Goal: Task Accomplishment & Management: Use online tool/utility

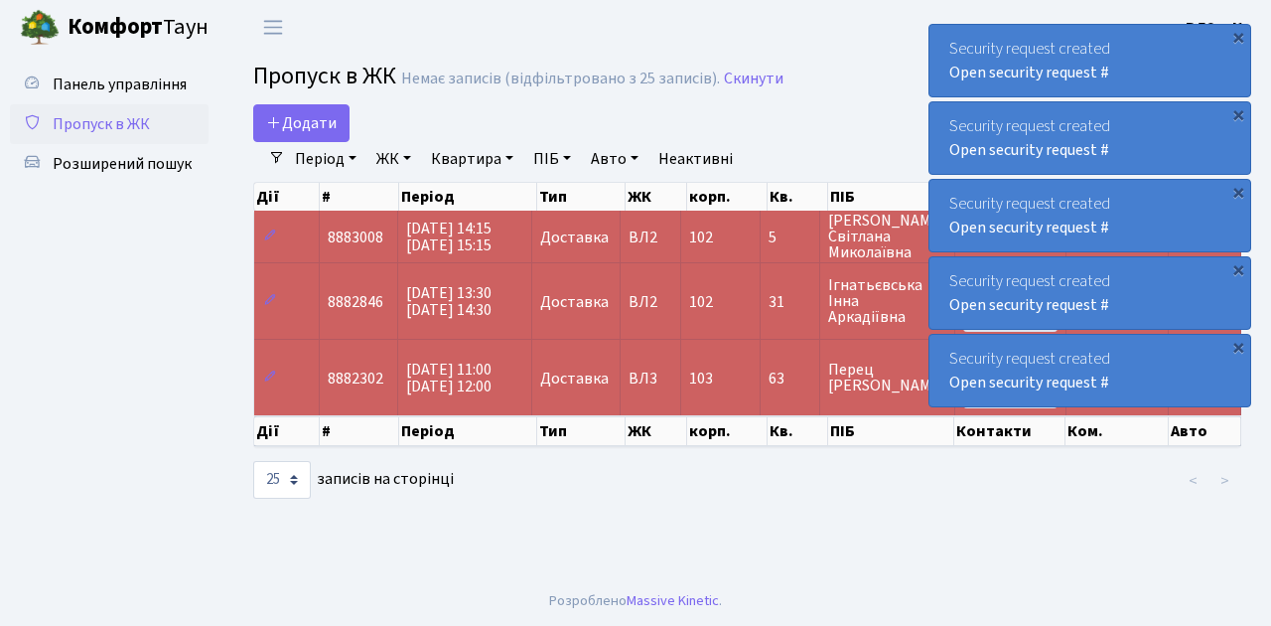
select select "25"
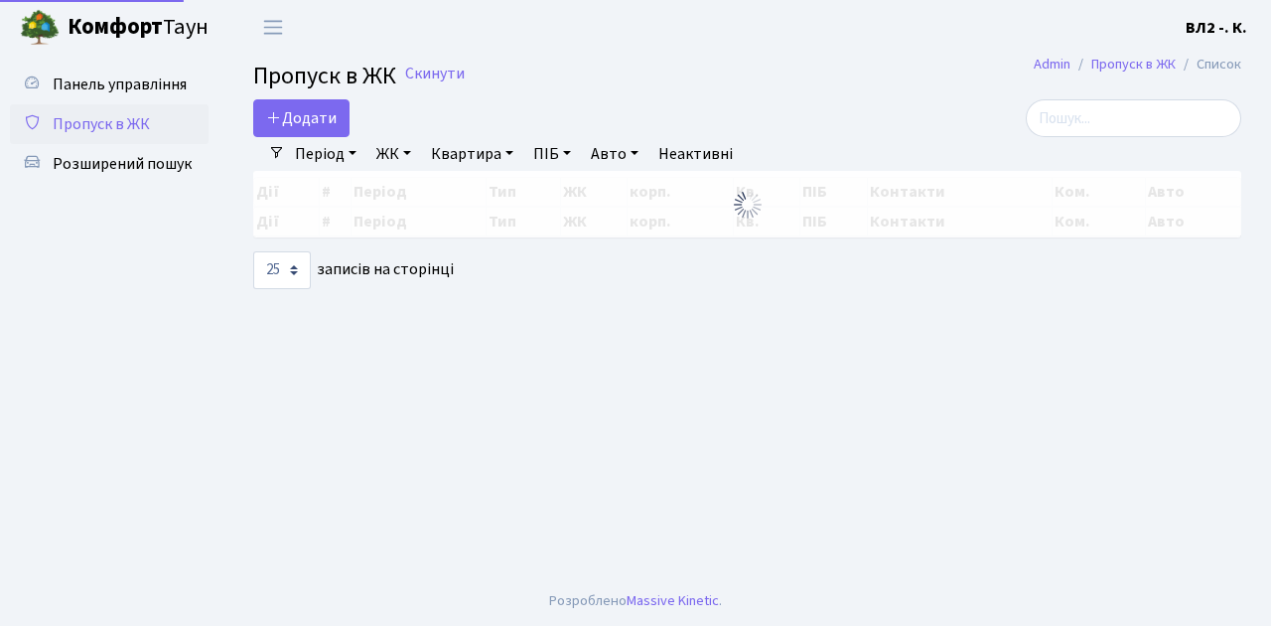
select select "25"
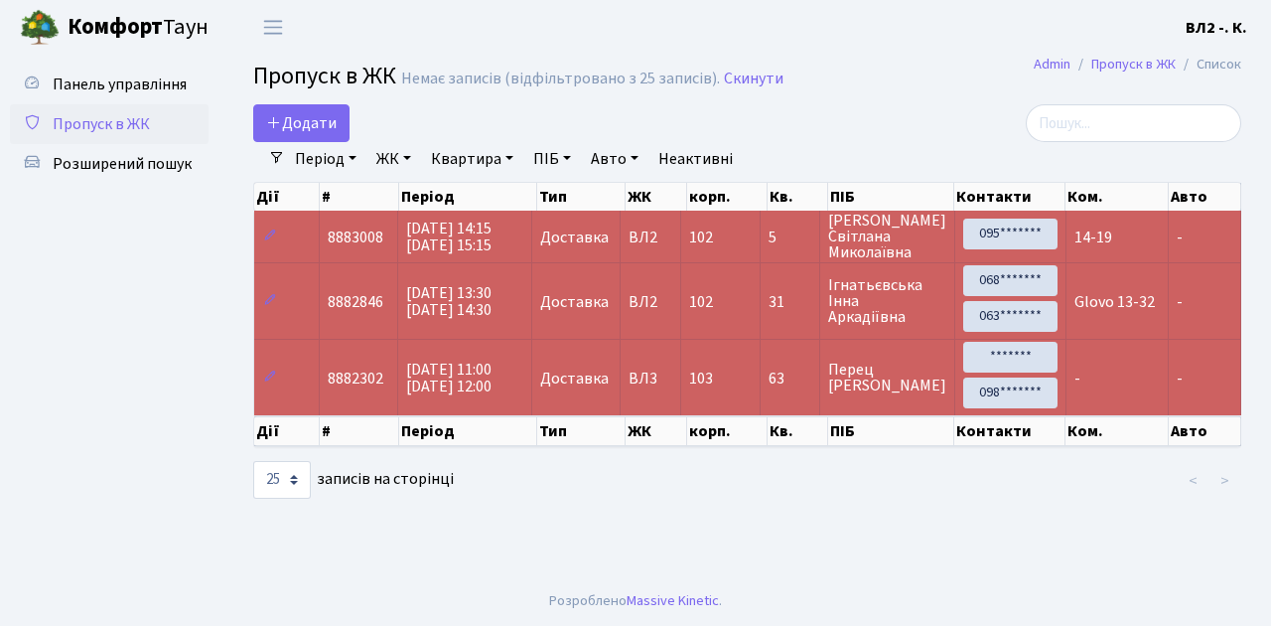
click at [116, 363] on ul "Панель управління Пропуск в ЖК Розширений пошук" at bounding box center [109, 316] width 199 height 502
click at [50, 217] on ul "Панель управління Пропуск в ЖК Розширений пошук" at bounding box center [109, 316] width 199 height 502
click at [1009, 543] on main "Admin Пропуск в ЖК Список Пропуск в ЖК Немає записів (відфільтровано з 25 запис…" at bounding box center [747, 315] width 1048 height 521
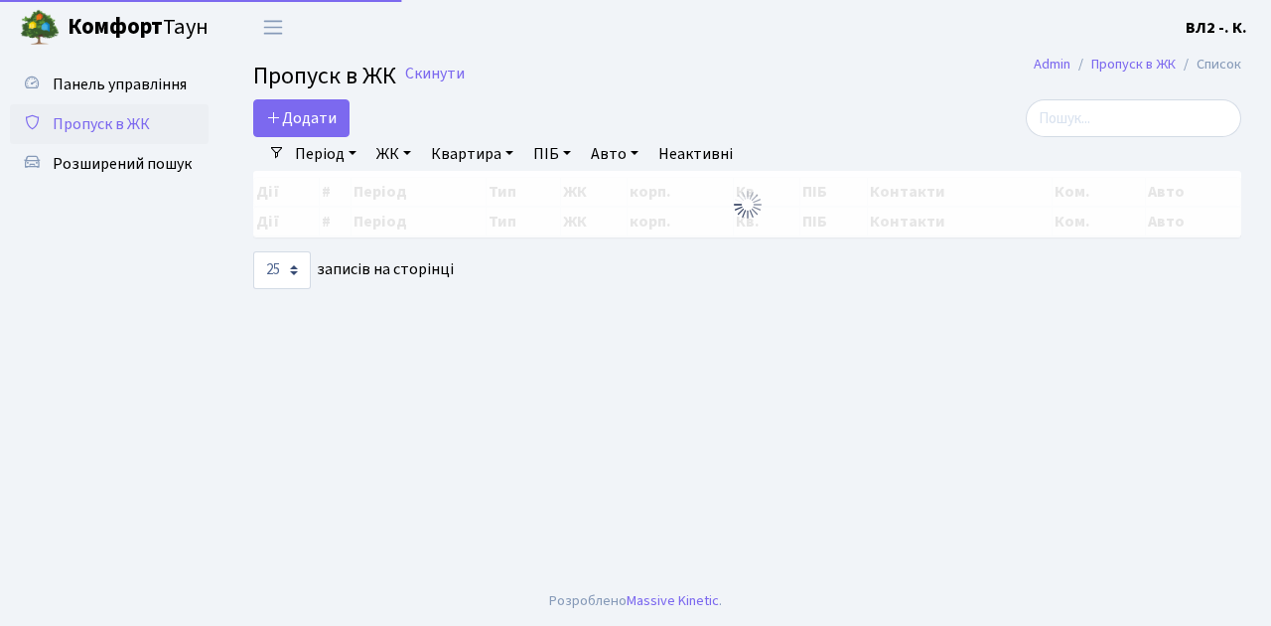
select select "25"
